Goal: Find contact information: Find contact information

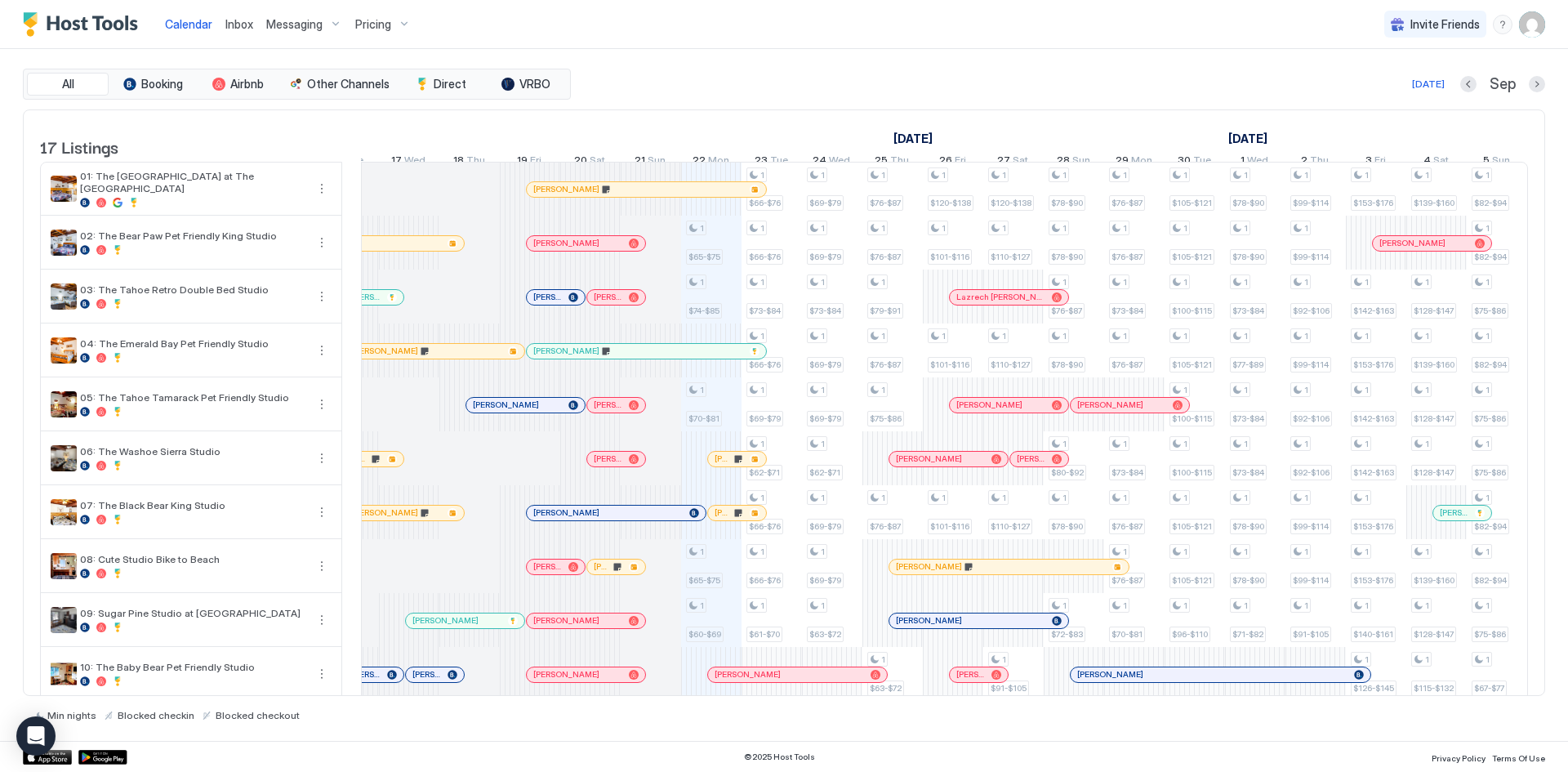
scroll to position [0, 558]
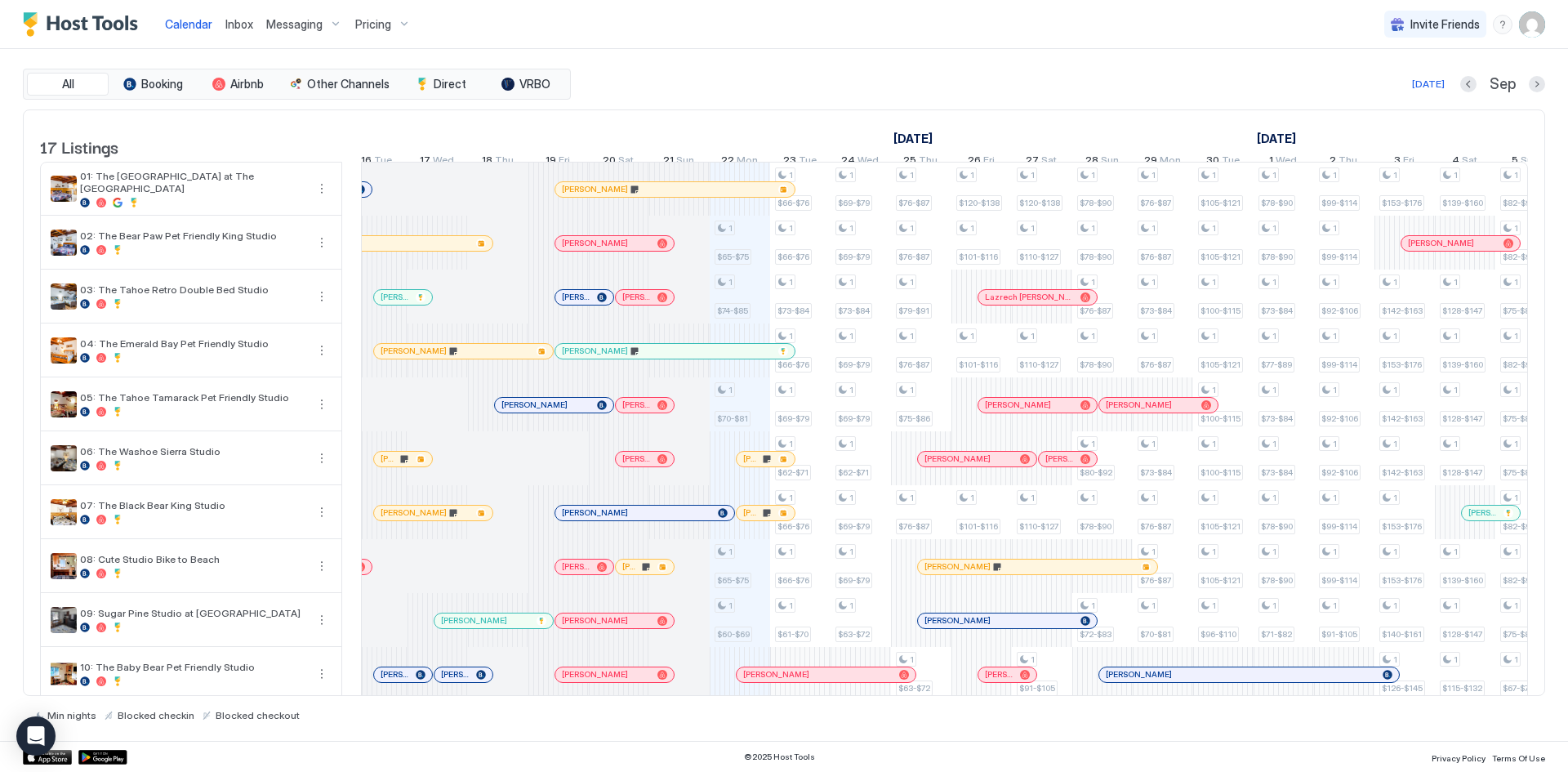
click at [580, 357] on div at bounding box center [581, 352] width 13 height 13
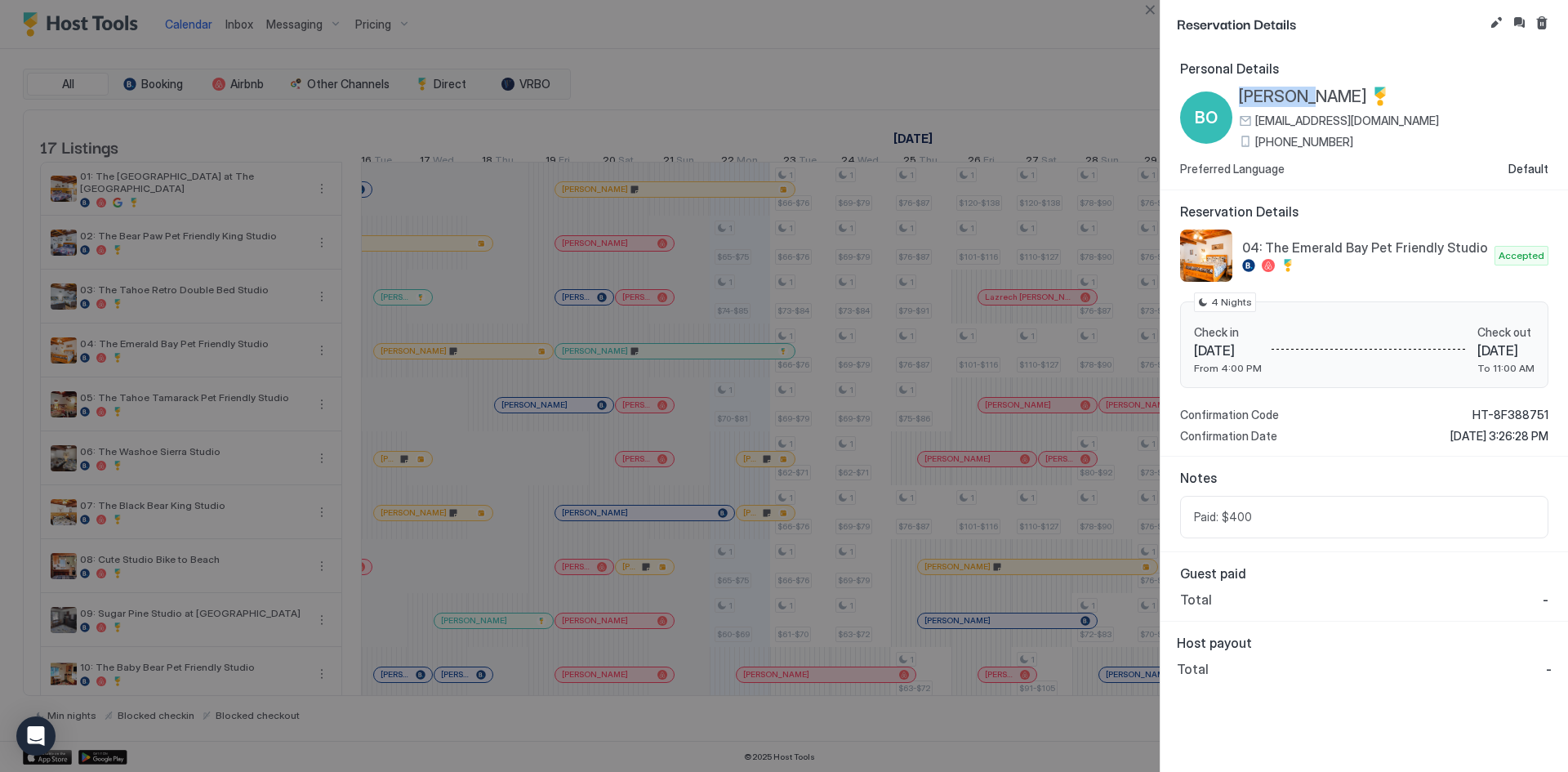
drag, startPoint x: 1238, startPoint y: 96, endPoint x: 1297, endPoint y: 100, distance: 59.1
click at [1297, 100] on div "[PERSON_NAME] [EMAIL_ADDRESS][DOMAIN_NAME] [PHONE_NUMBER]" at bounding box center [1310, 117] width 259 height 62
copy span "[PERSON_NAME]"
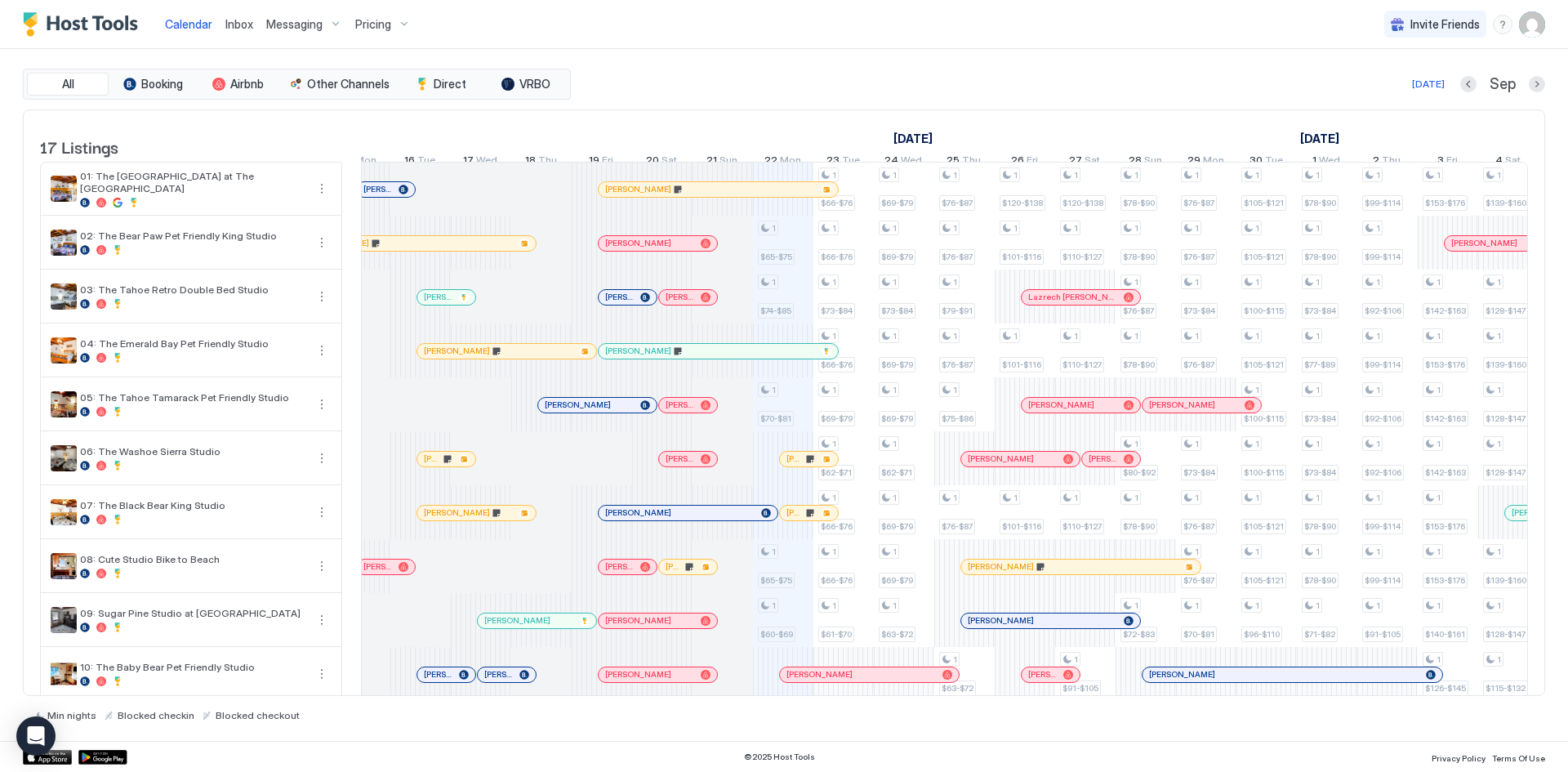
click at [456, 357] on div at bounding box center [456, 352] width 13 height 13
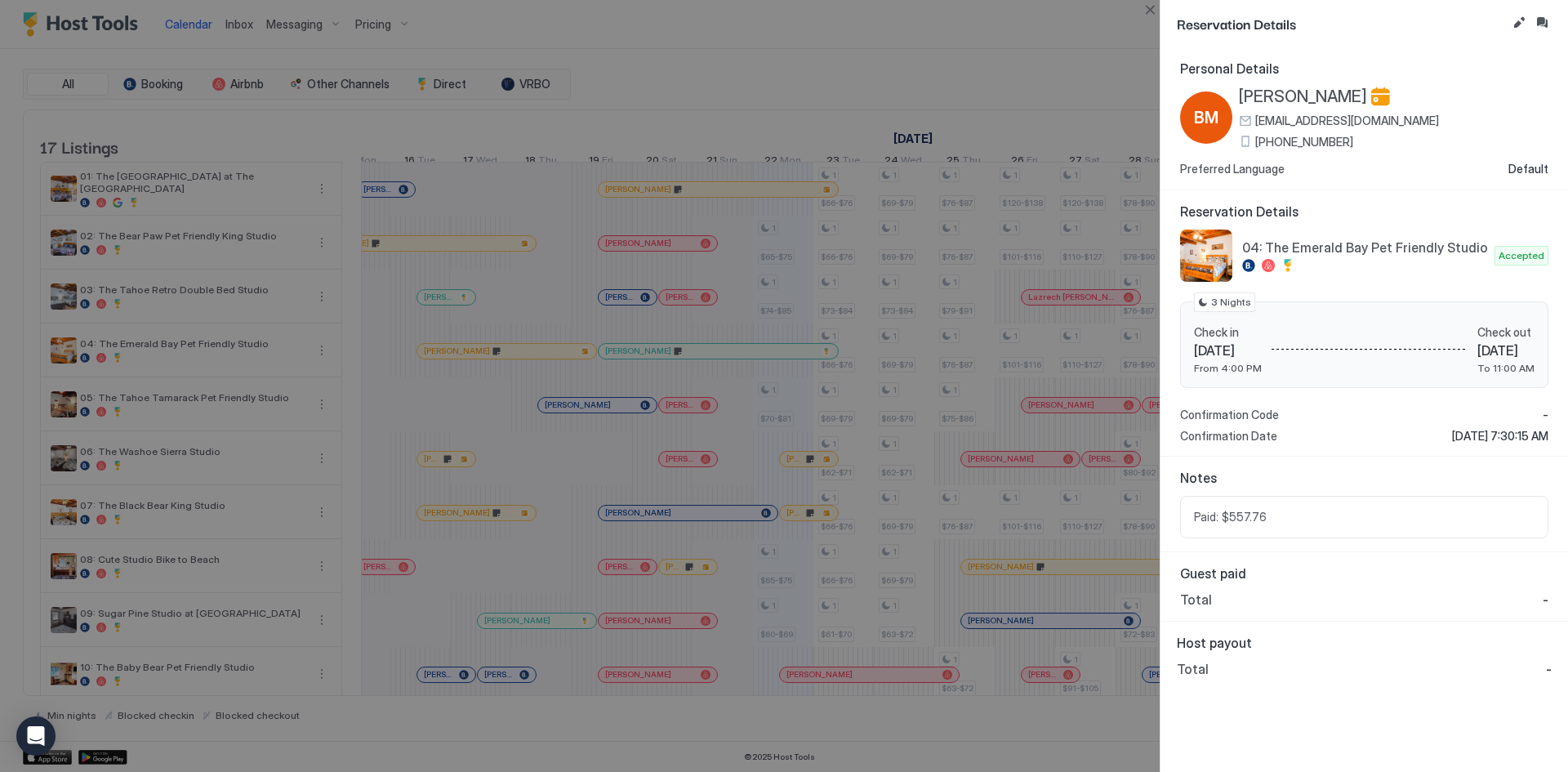
click at [1496, 603] on div "Total -" at bounding box center [1364, 599] width 369 height 16
click at [1383, 121] on span "bonniemcleskey@gmail.com" at bounding box center [1347, 120] width 184 height 14
